Goal: Information Seeking & Learning: Find specific page/section

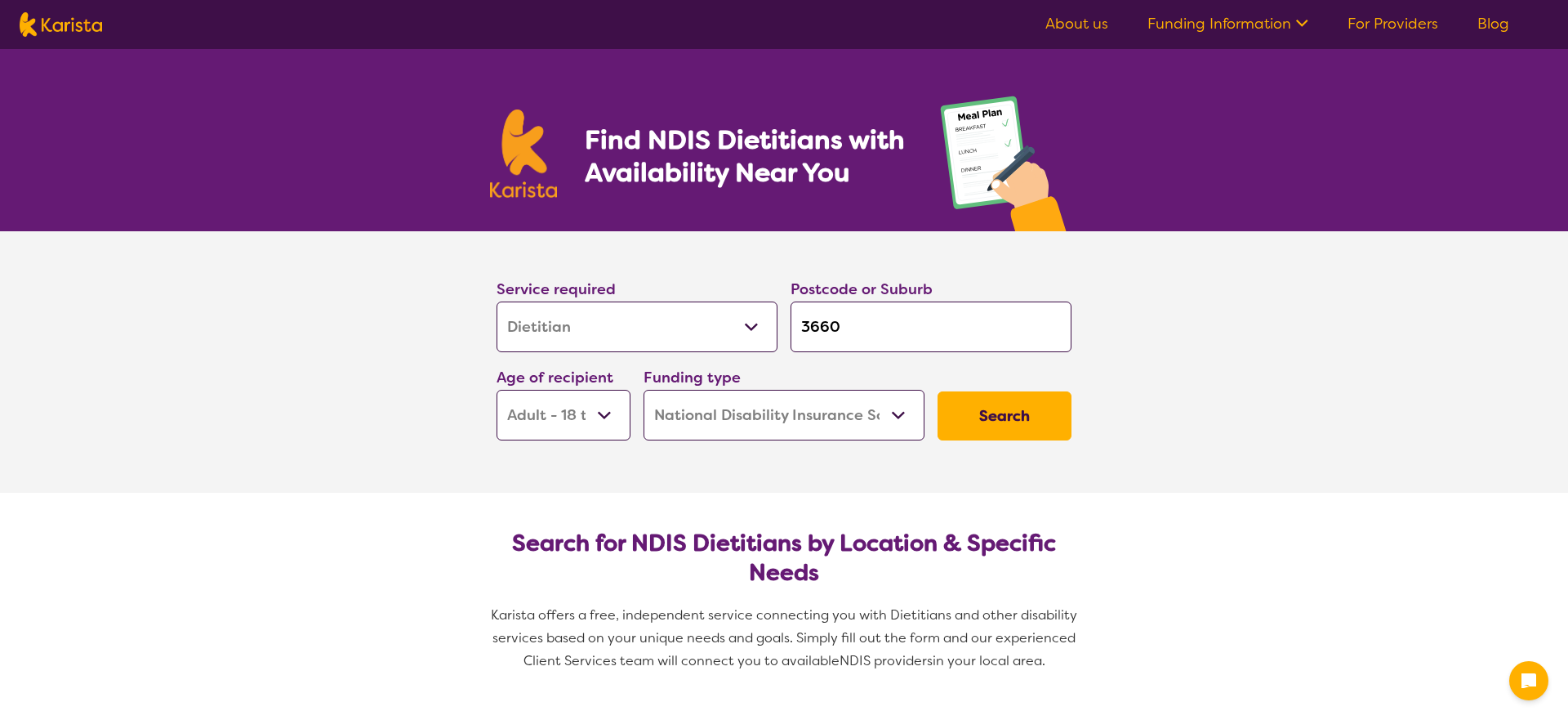
select select "Dietitian"
select select "AD"
select select "NDIS"
select select "Dietitian"
select select "AD"
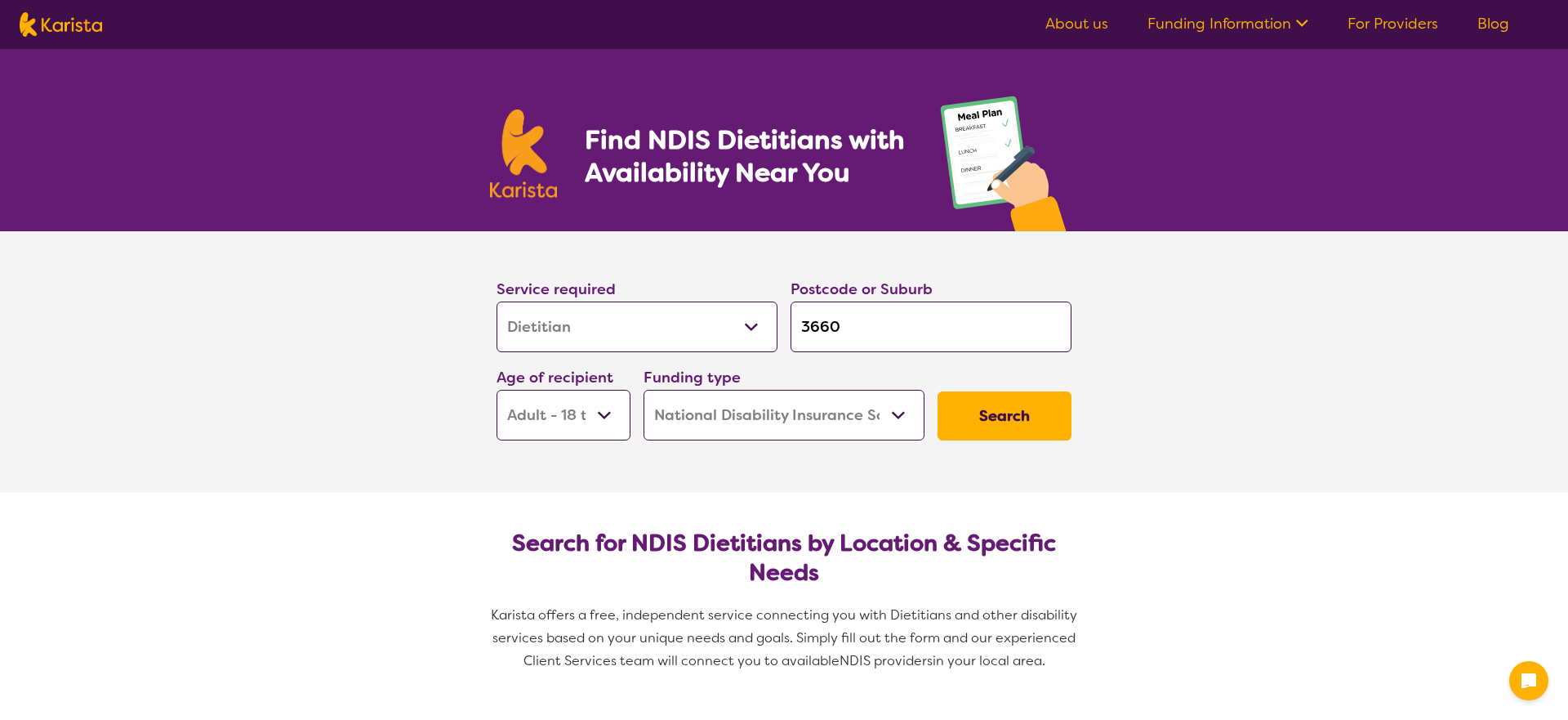
select select "NDIS"
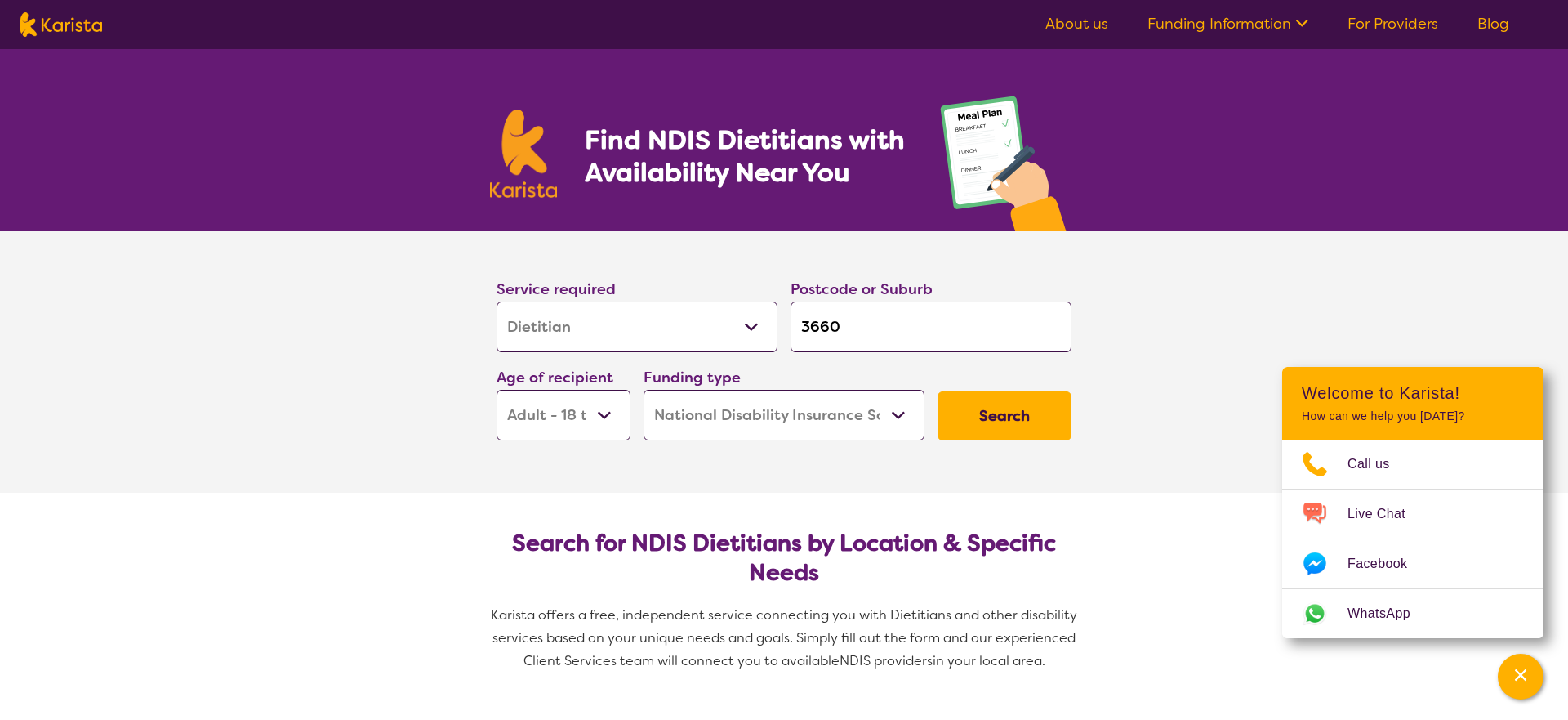
click at [872, 327] on input "3660" at bounding box center [931, 326] width 281 height 51
drag, startPoint x: 879, startPoint y: 324, endPoint x: 777, endPoint y: 317, distance: 102.2
click at [767, 318] on div "Service required Allied Health Assistant Assessment ([MEDICAL_DATA] or [MEDICAL…" at bounding box center [784, 359] width 588 height 177
type input "s"
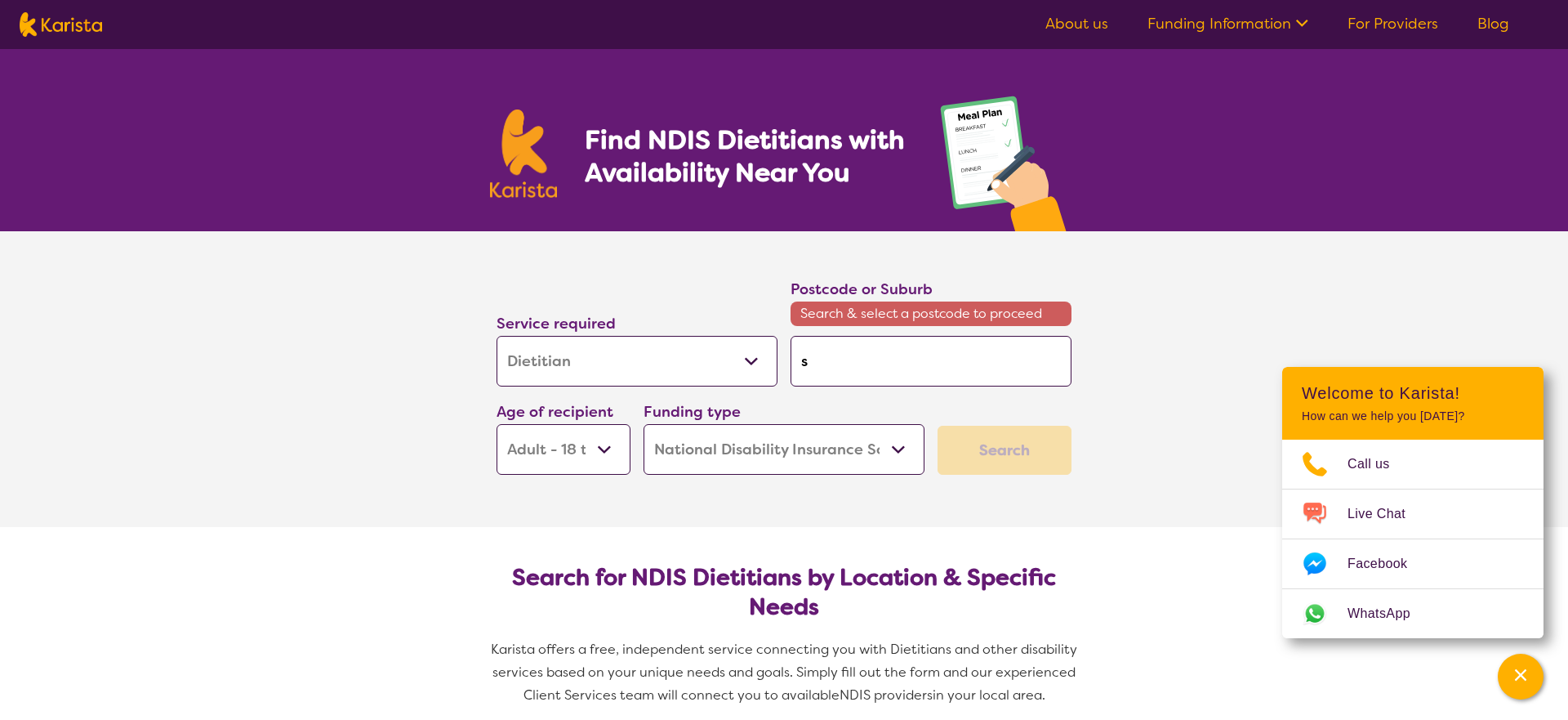
type input "sh"
type input "she"
type input "[PERSON_NAME]"
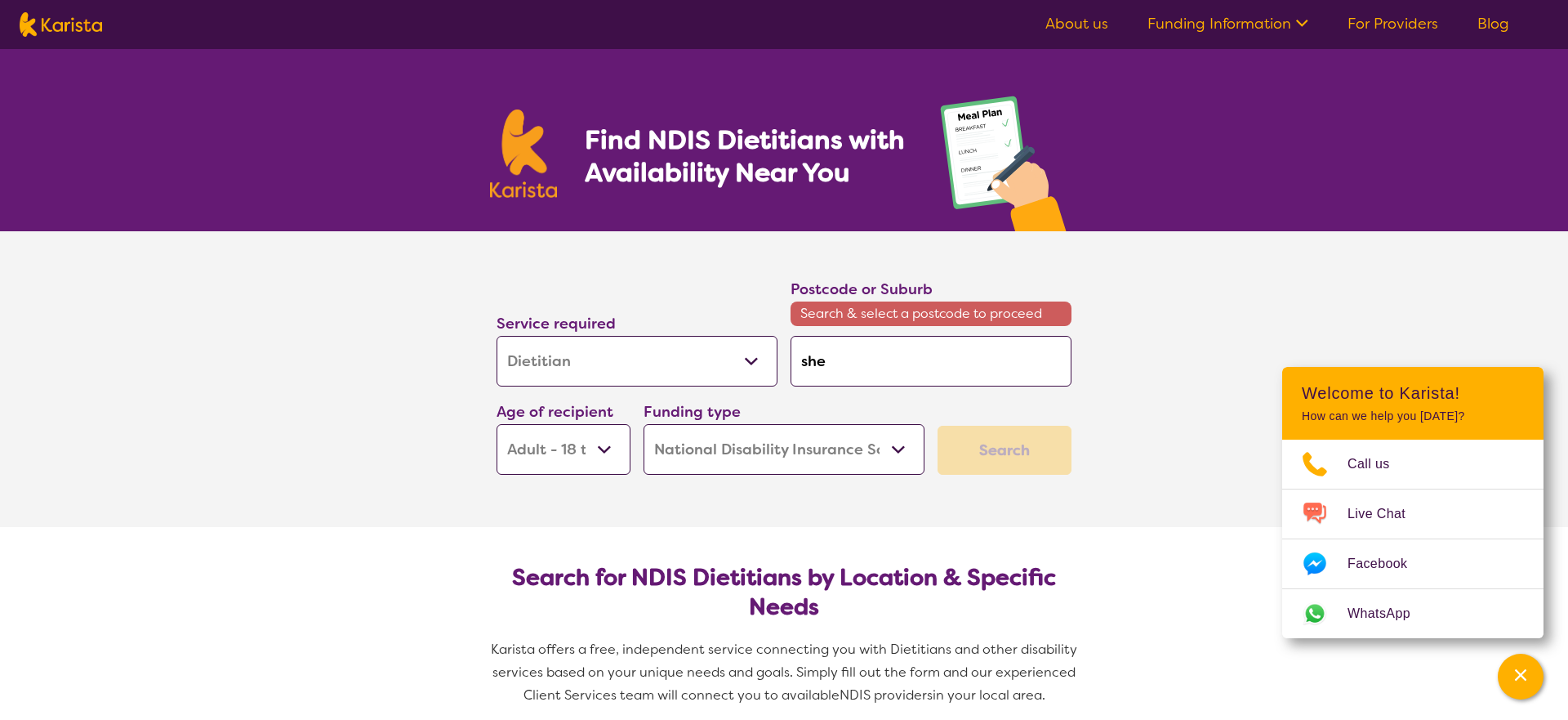
type input "[PERSON_NAME]"
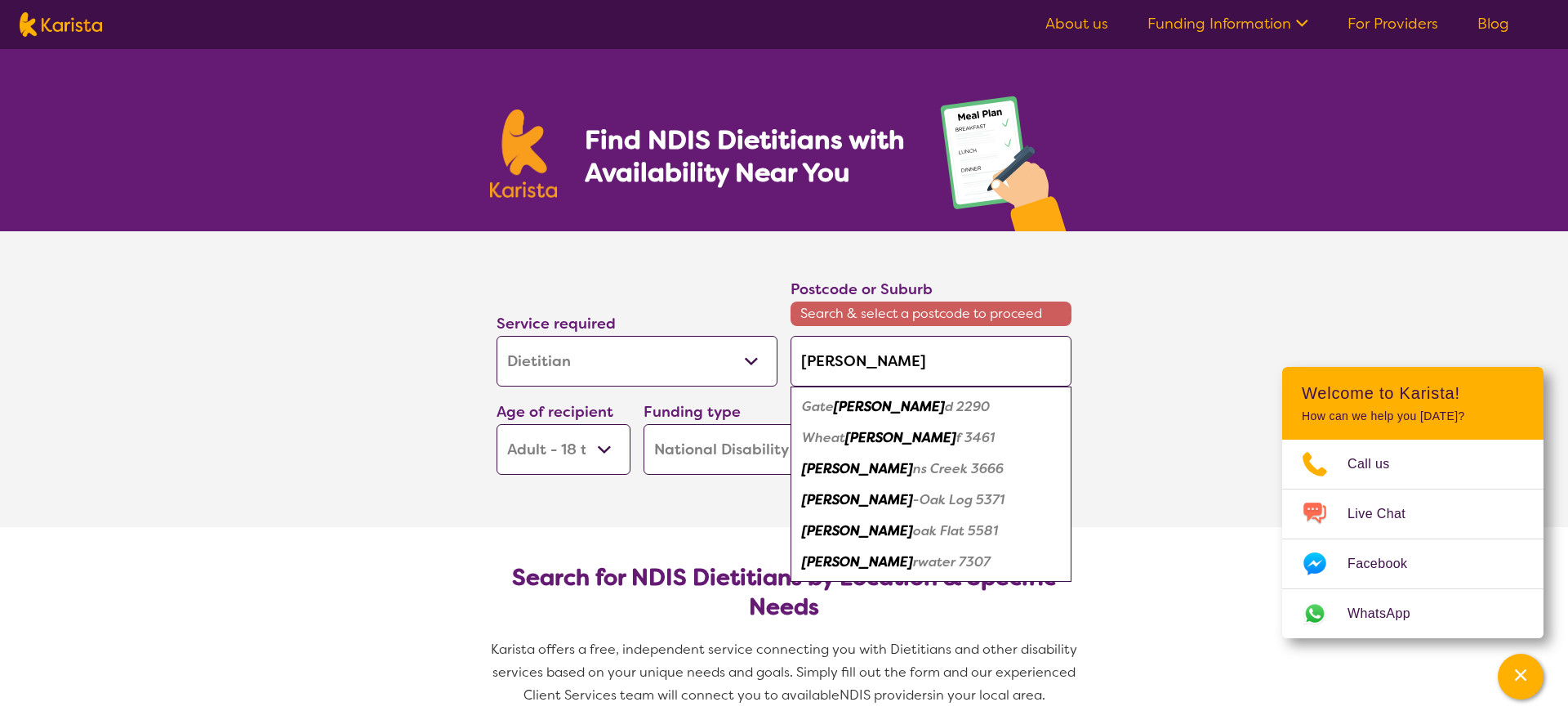
type input "she"
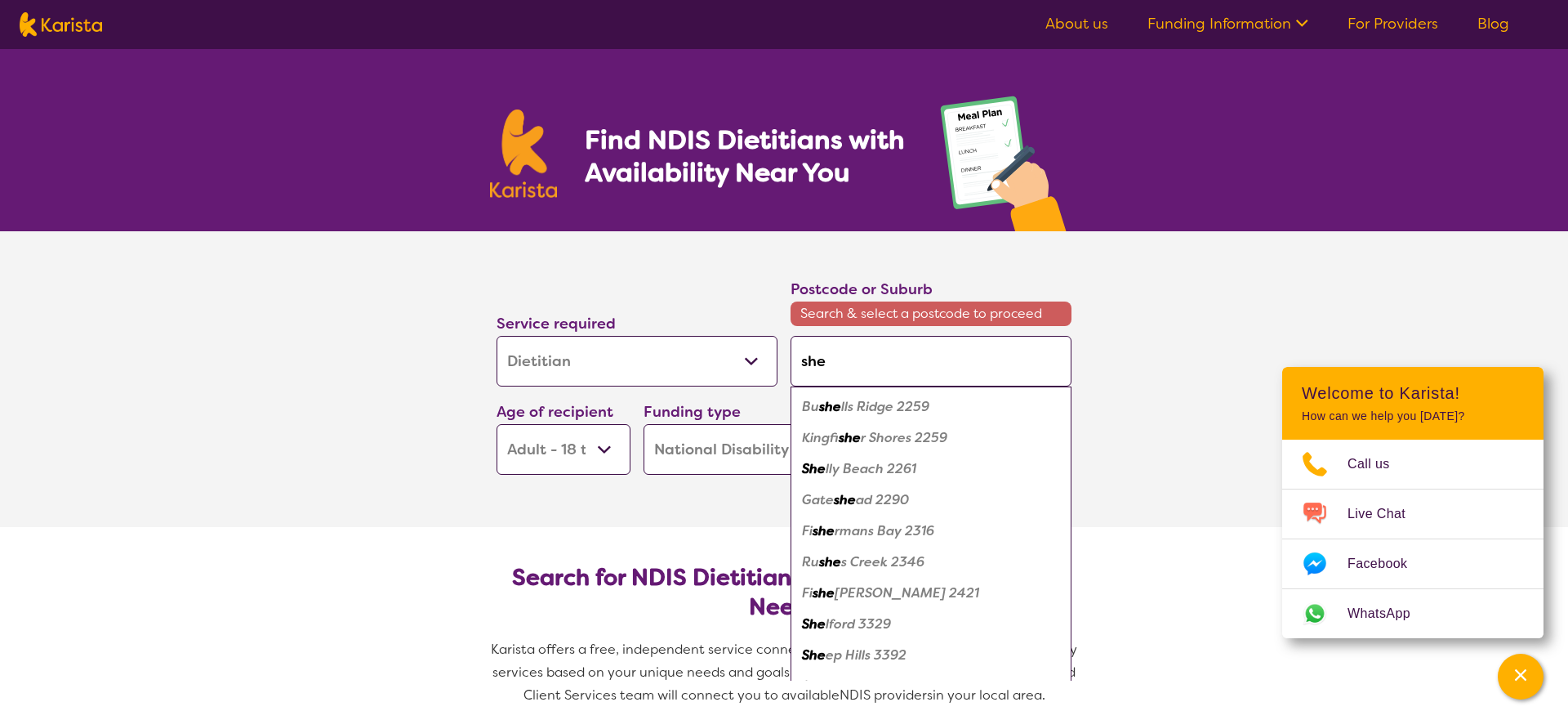
type input "shep"
type input "shepa"
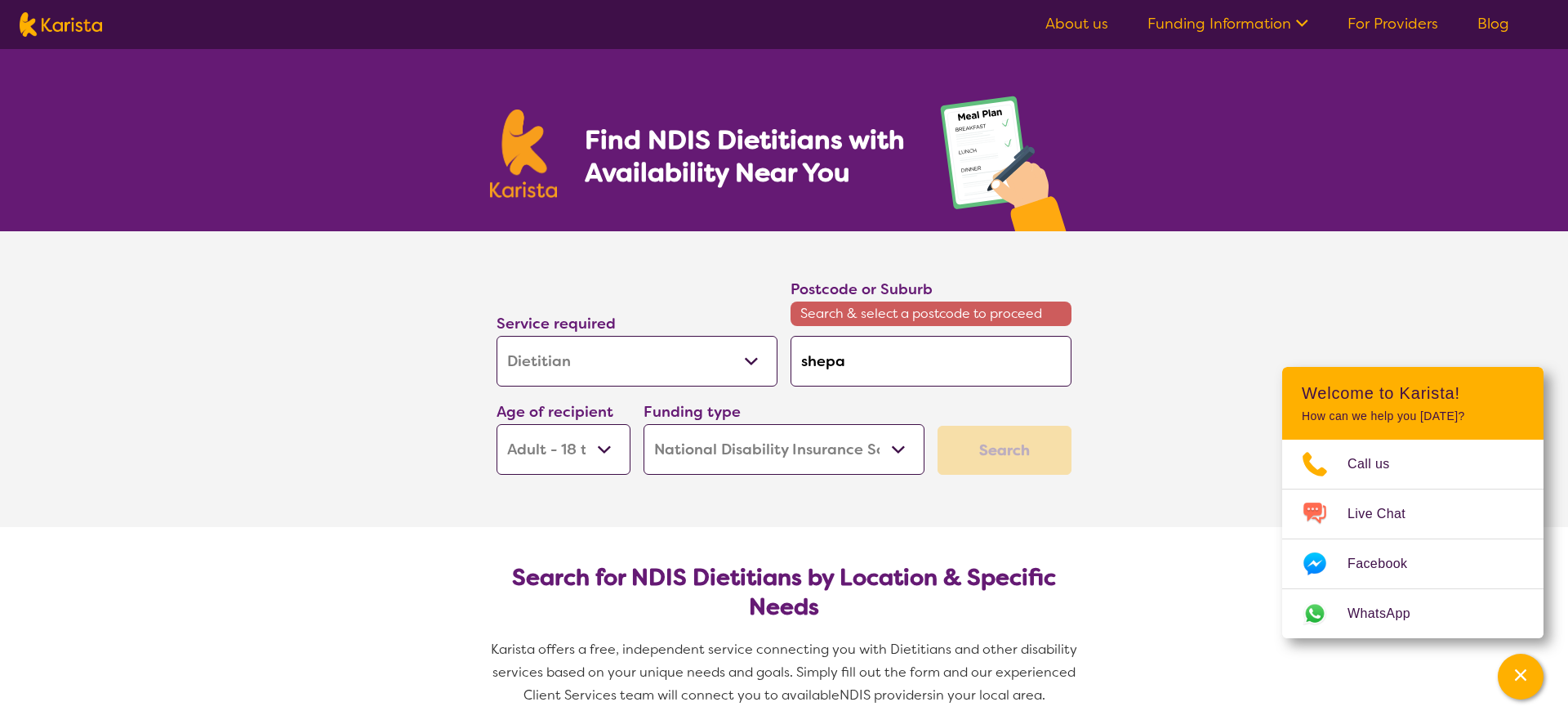
type input "shep"
type input "shepp"
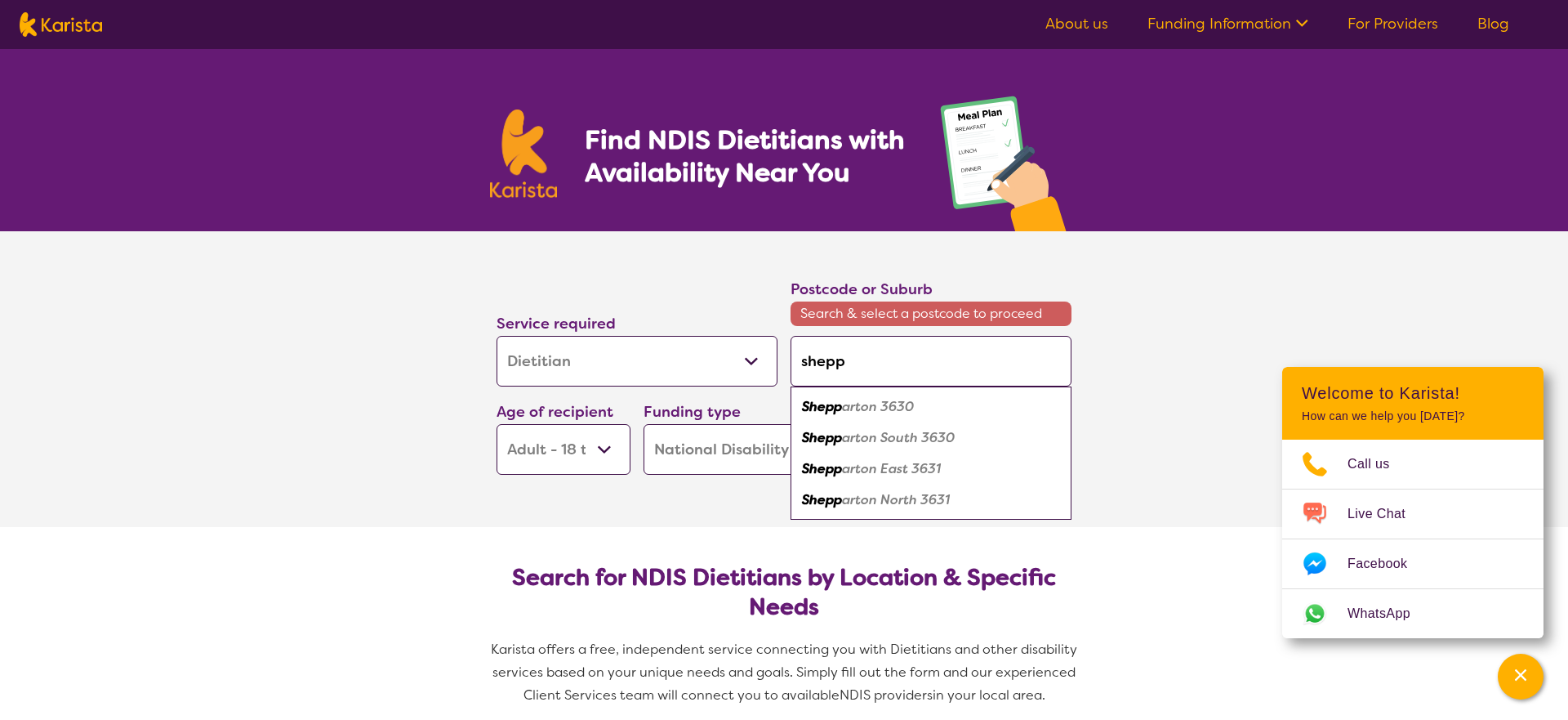
click at [881, 405] on em "arton 3630" at bounding box center [877, 406] width 72 height 17
type input "3630"
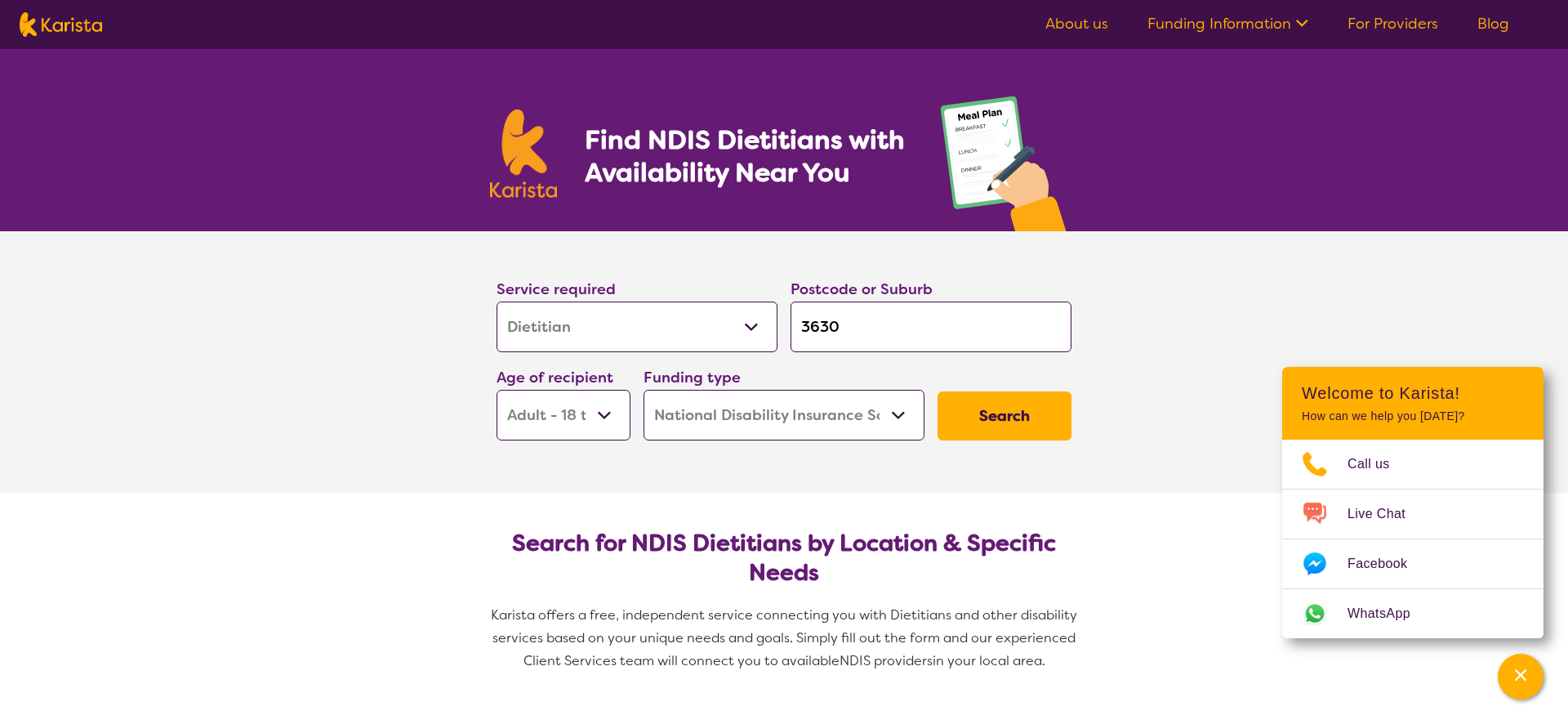
select select "AS"
click at [1014, 422] on button "Search" at bounding box center [1004, 415] width 134 height 49
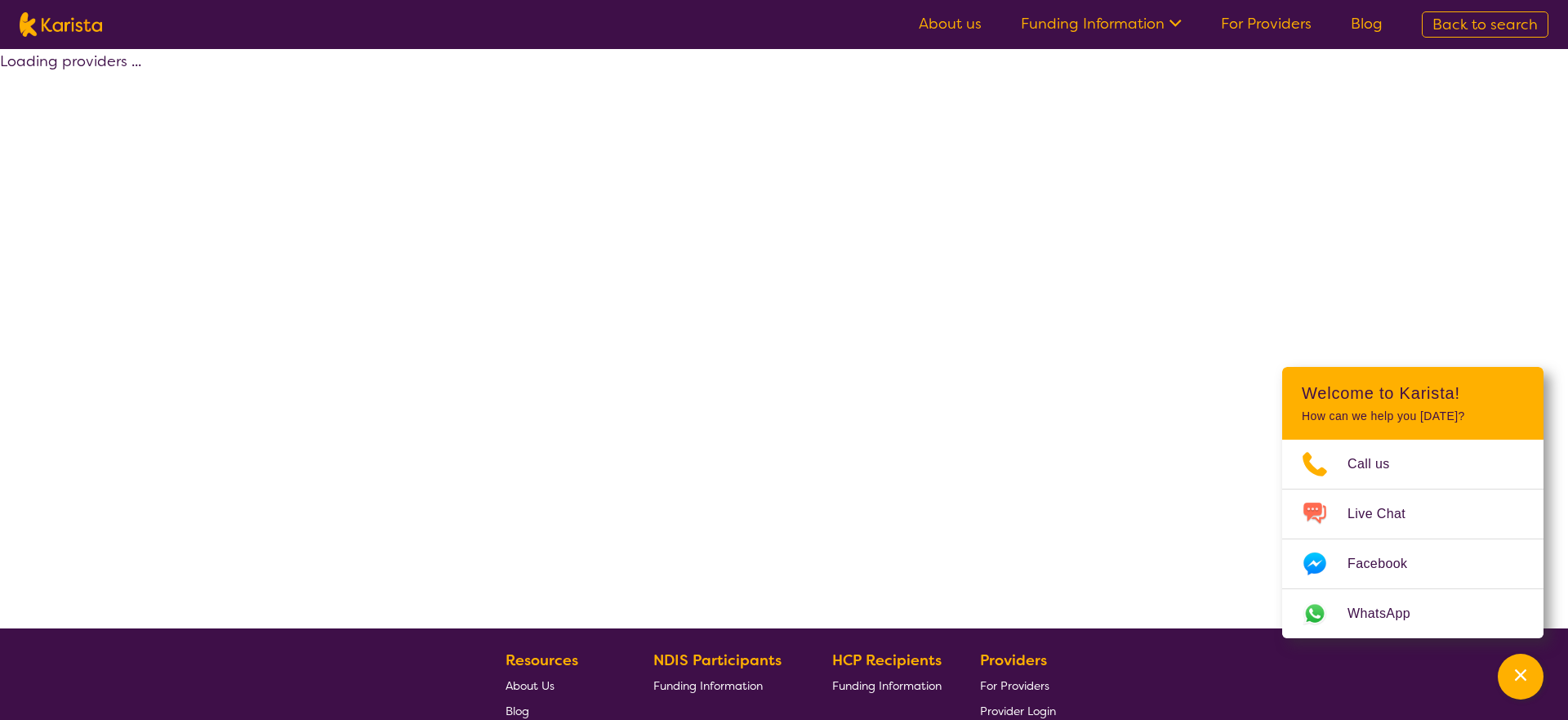
select select "by_score"
